Goal: Information Seeking & Learning: Learn about a topic

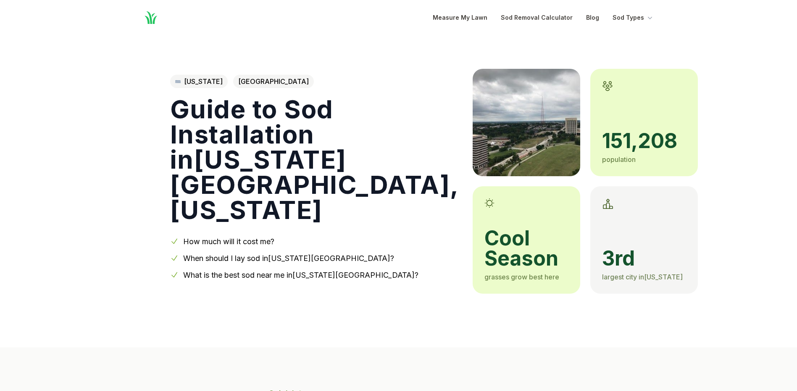
click at [293, 254] on link "When should I lay sod in [US_STATE][GEOGRAPHIC_DATA] ?" at bounding box center [288, 258] width 211 height 9
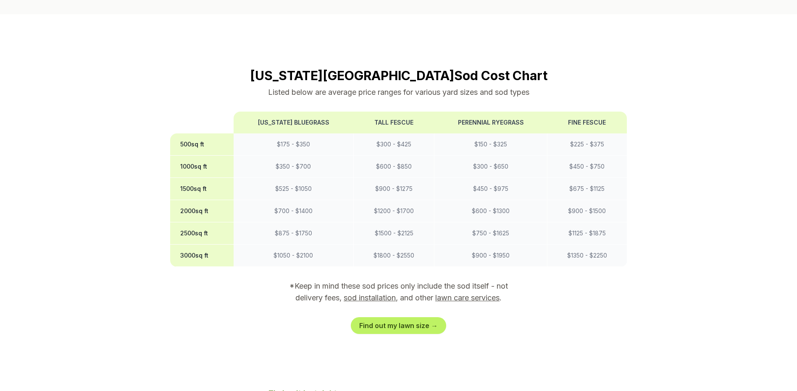
scroll to position [648, 0]
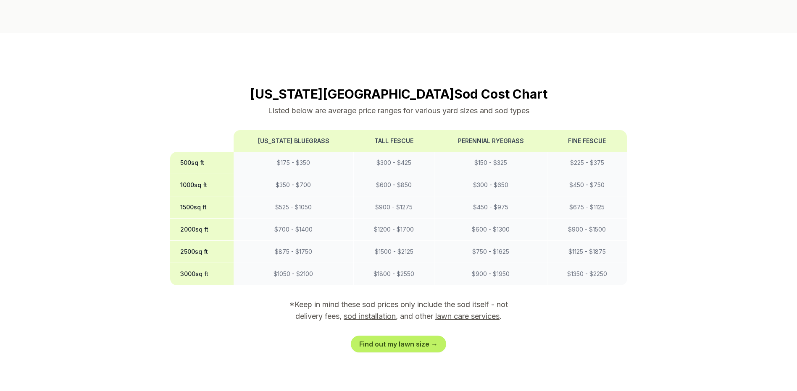
click at [373, 312] on link "sod installation" at bounding box center [370, 316] width 52 height 9
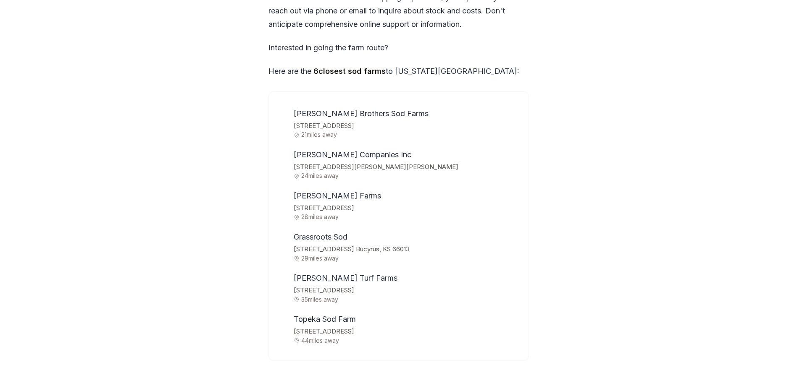
scroll to position [2670, 0]
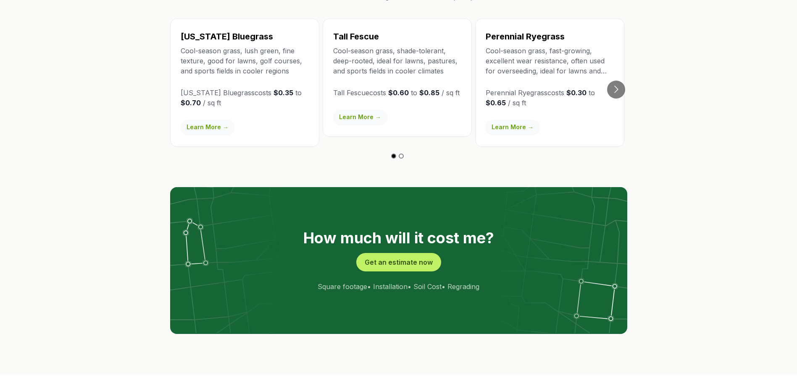
scroll to position [1368, 0]
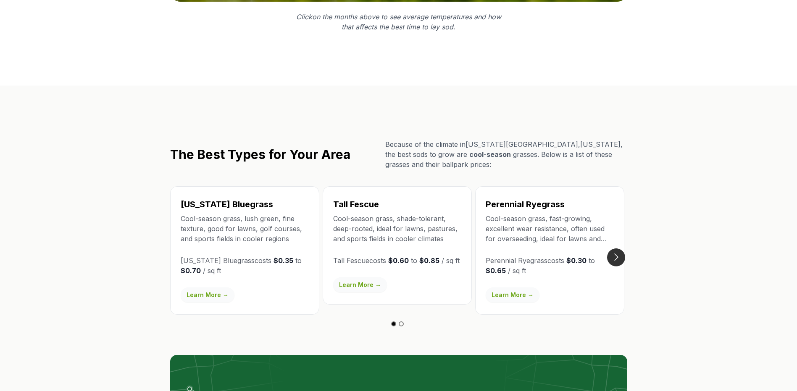
click at [617, 249] on button "Go to next slide" at bounding box center [616, 258] width 18 height 18
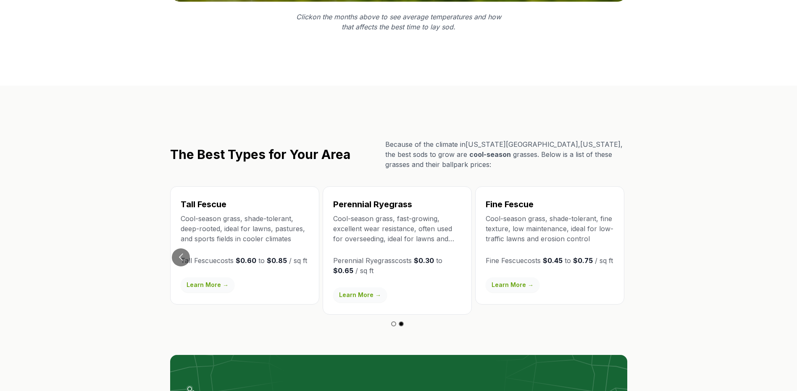
click at [364, 288] on link "Learn More →" at bounding box center [360, 295] width 54 height 15
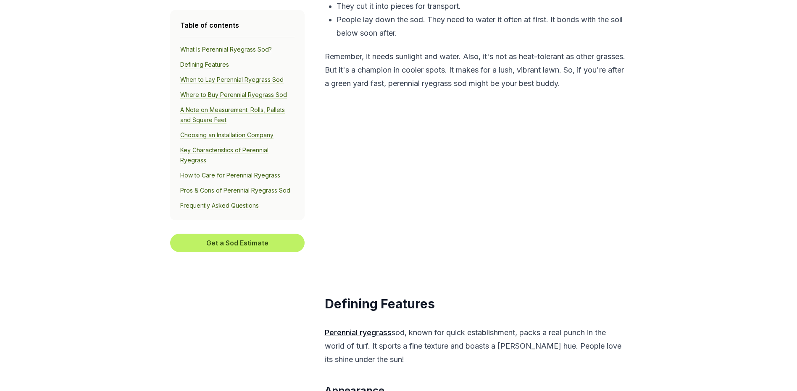
scroll to position [588, 0]
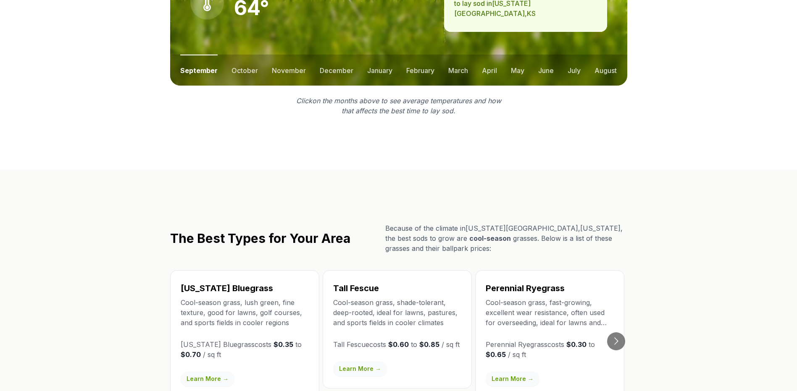
scroll to position [1410, 0]
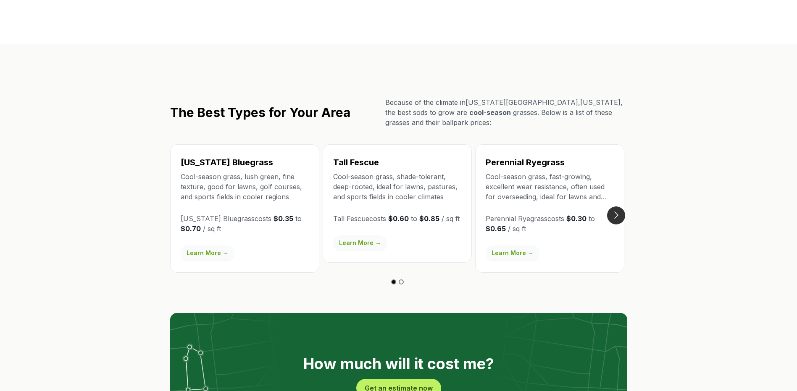
click at [613, 207] on button "Go to next slide" at bounding box center [616, 216] width 18 height 18
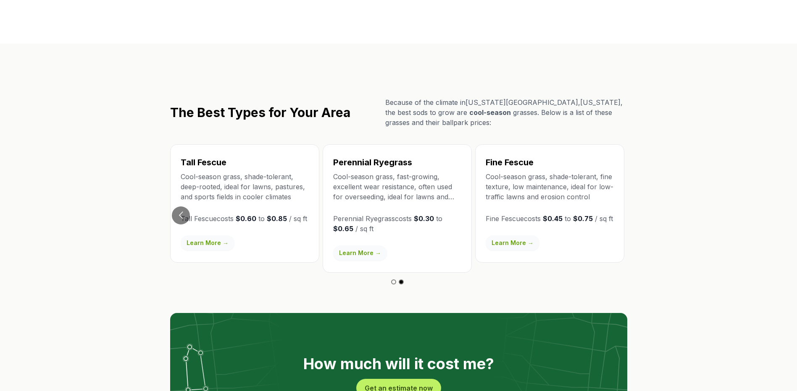
click at [519, 236] on link "Learn More →" at bounding box center [513, 243] width 54 height 15
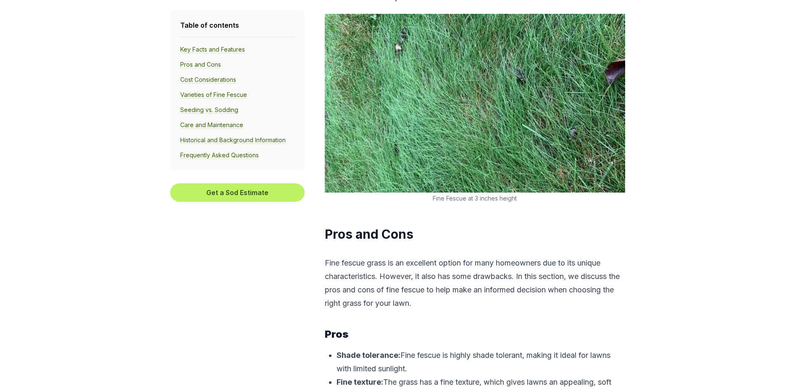
scroll to position [1218, 0]
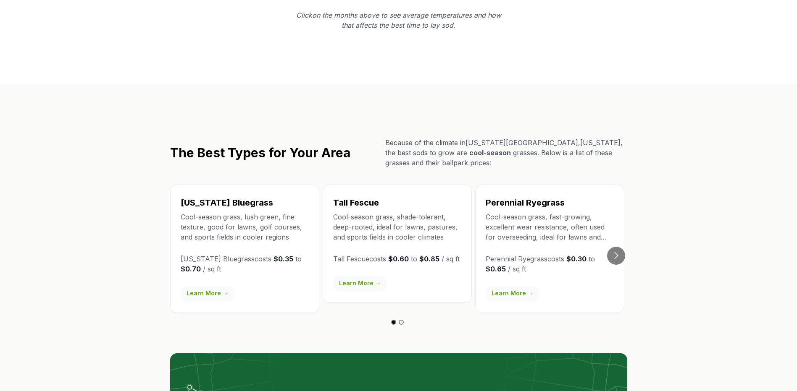
scroll to position [1368, 0]
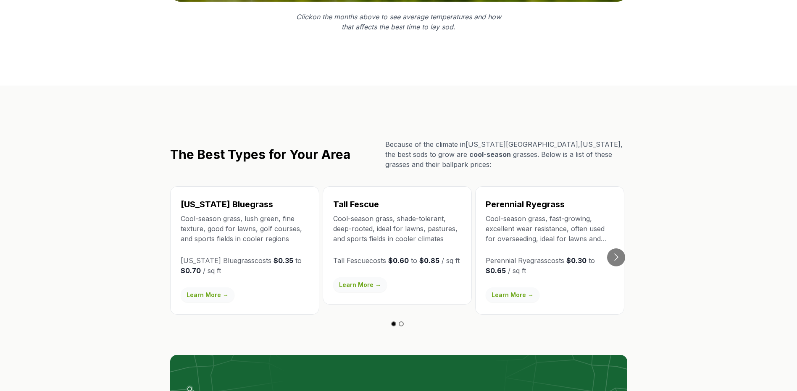
click at [369, 278] on link "Learn More →" at bounding box center [360, 285] width 54 height 15
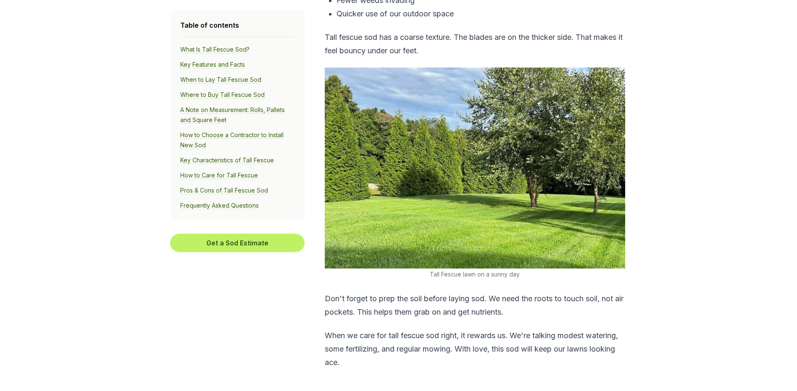
scroll to position [672, 0]
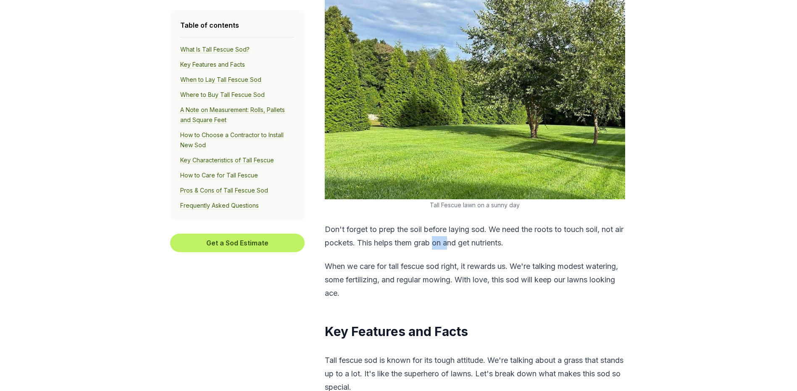
drag, startPoint x: 449, startPoint y: 247, endPoint x: 461, endPoint y: 247, distance: 11.8
click at [461, 247] on p "Don't forget to prep the soil before laying sod. We need the roots to touch soi…" at bounding box center [475, 236] width 300 height 27
drag, startPoint x: 461, startPoint y: 247, endPoint x: 462, endPoint y: 267, distance: 19.4
click at [463, 266] on p "When we care for tall fescue sod right, it rewards us. We're talking modest wat…" at bounding box center [475, 280] width 300 height 40
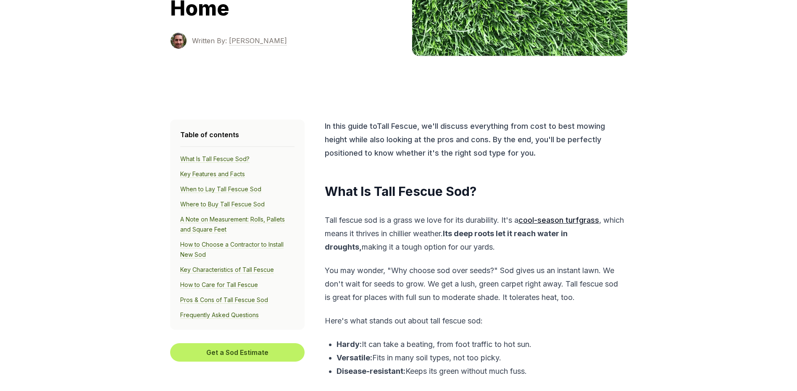
scroll to position [0, 0]
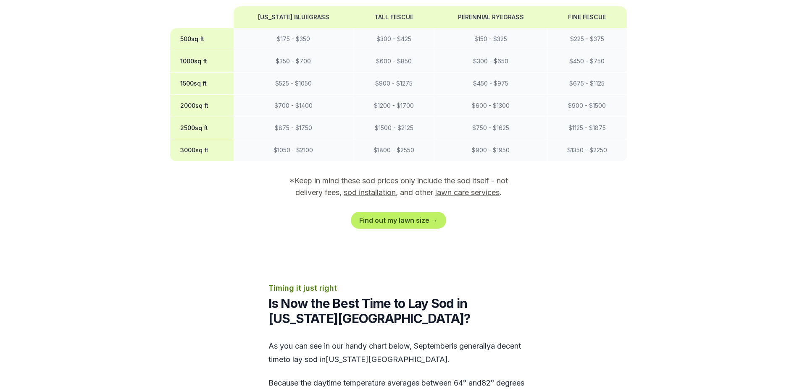
scroll to position [798, 0]
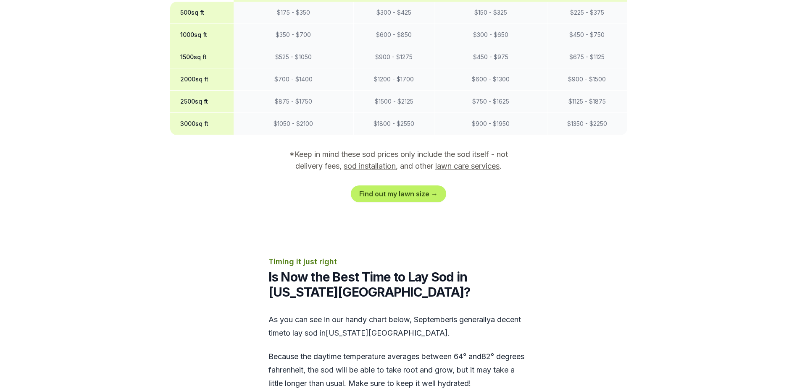
click at [470, 162] on link "lawn care services" at bounding box center [467, 166] width 64 height 9
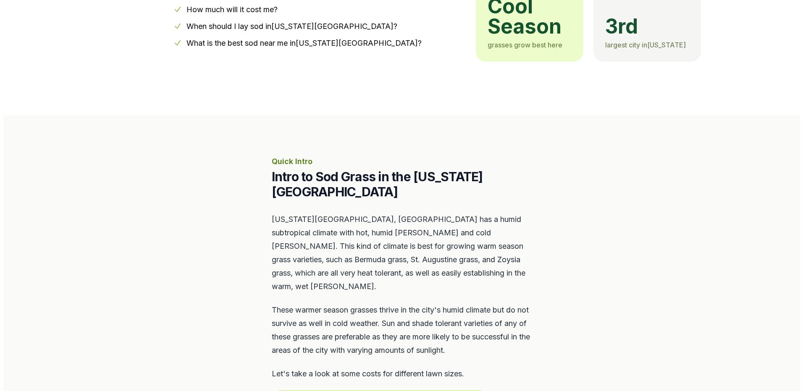
scroll to position [387, 0]
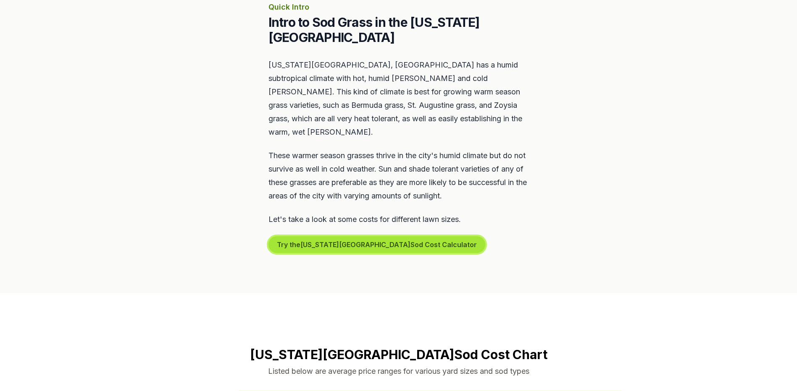
click at [359, 236] on button "Try the Kansas City Sod Cost Calculator" at bounding box center [376, 244] width 217 height 17
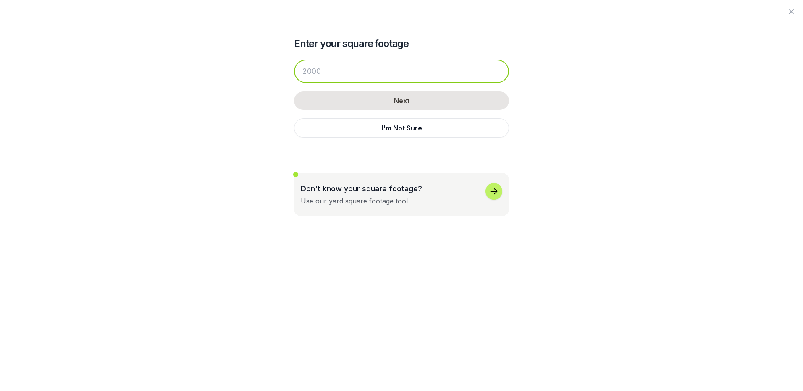
click at [394, 77] on input "number" at bounding box center [401, 72] width 215 height 24
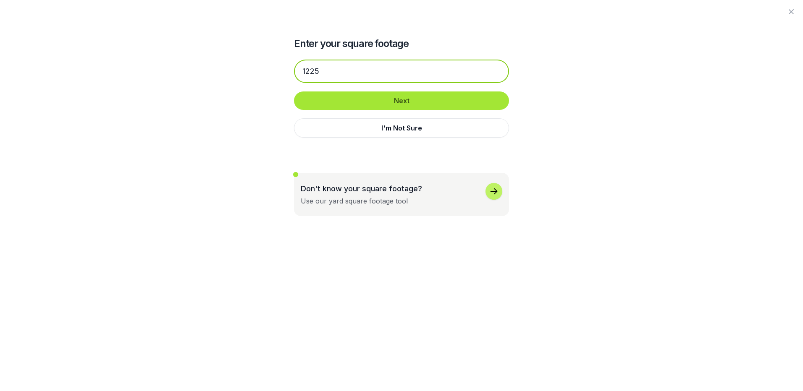
type input "1225"
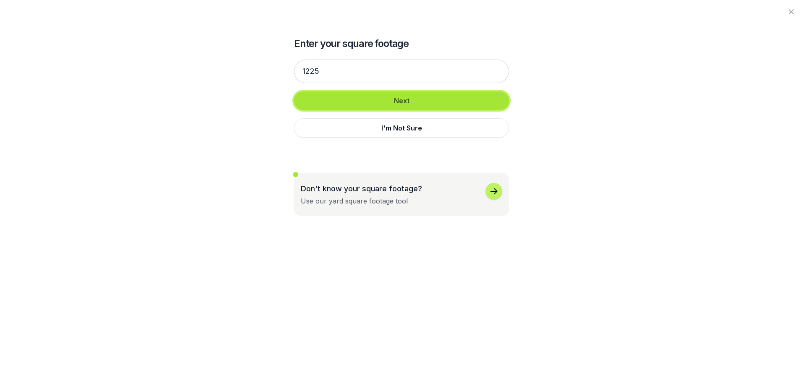
click at [402, 101] on button "Next" at bounding box center [401, 101] width 215 height 18
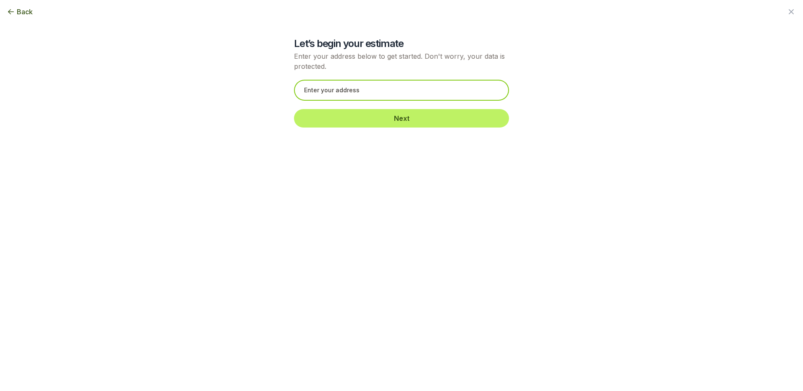
click at [363, 92] on input "text" at bounding box center [401, 90] width 215 height 21
